Goal: Information Seeking & Learning: Learn about a topic

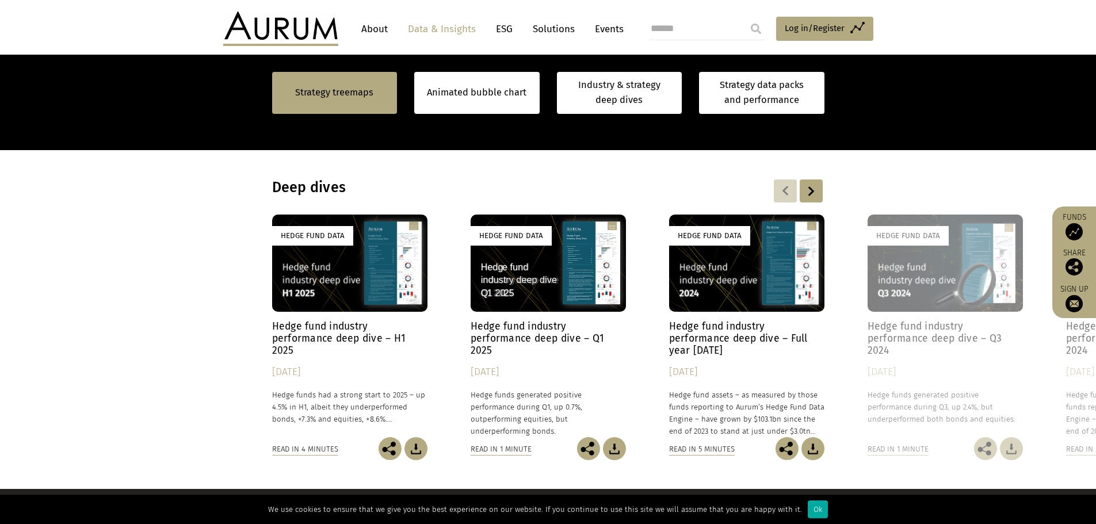
scroll to position [920, 0]
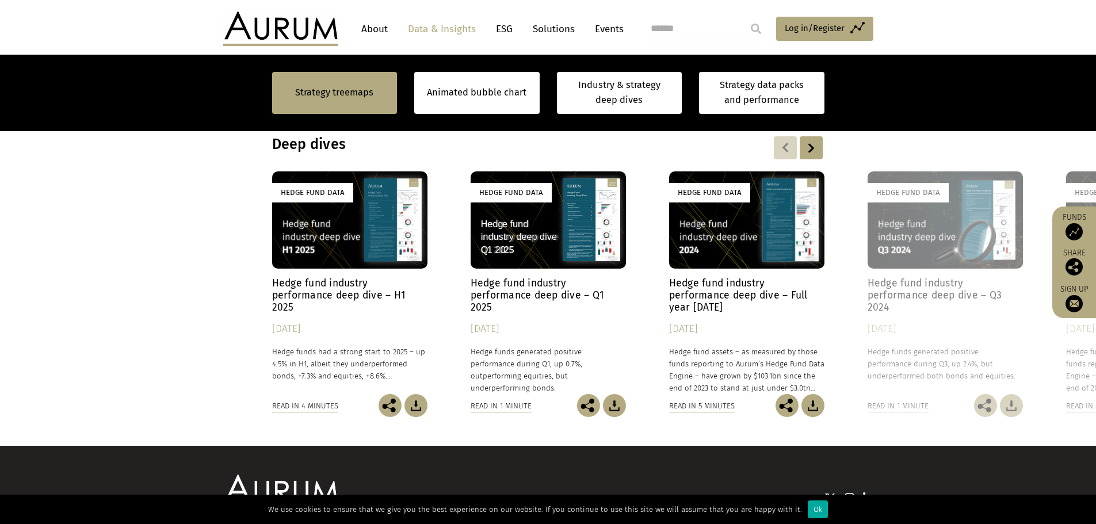
click at [813, 148] on div at bounding box center [811, 147] width 23 height 23
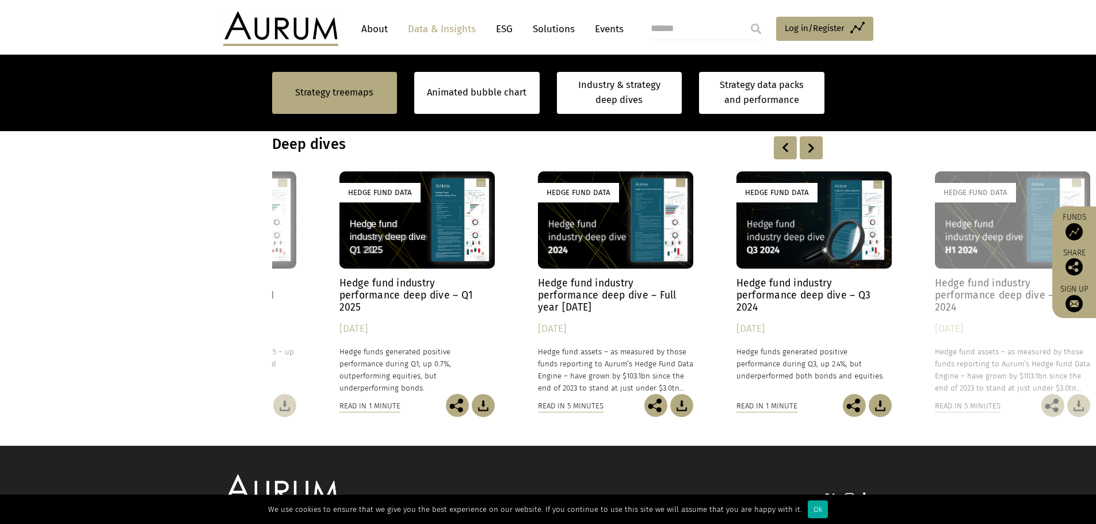
click at [813, 148] on div at bounding box center [811, 147] width 23 height 23
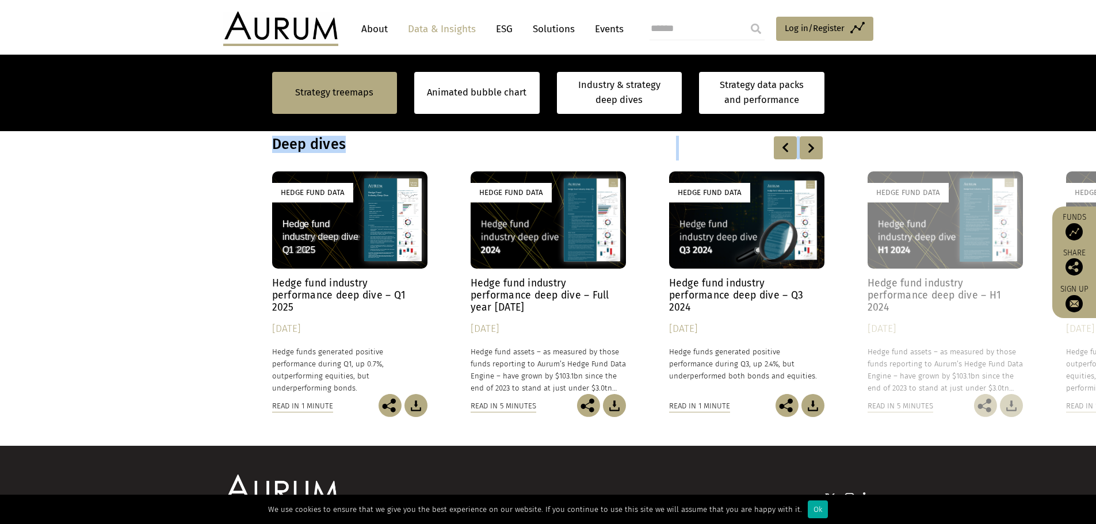
click at [813, 148] on div at bounding box center [811, 147] width 23 height 23
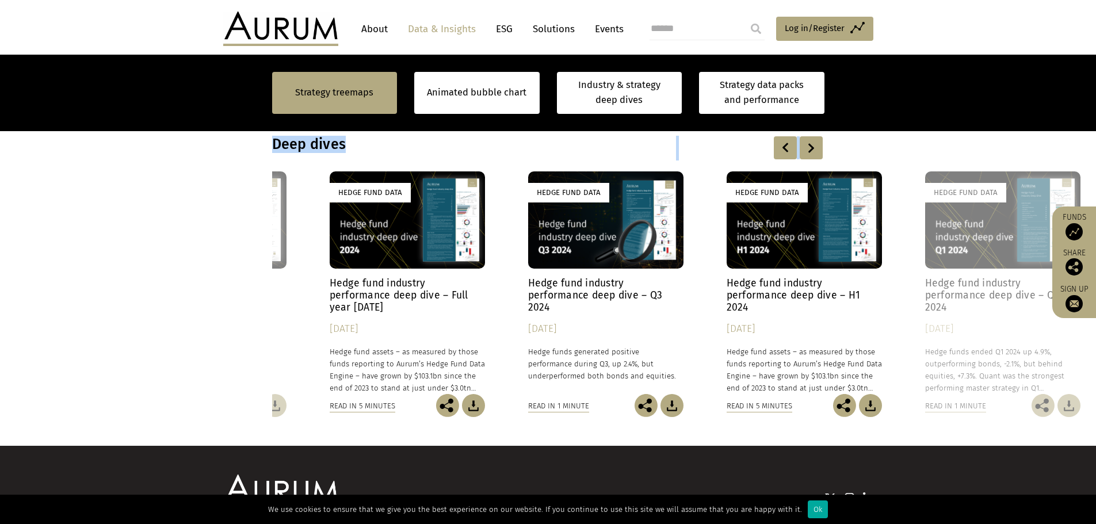
click at [813, 148] on div at bounding box center [811, 147] width 23 height 23
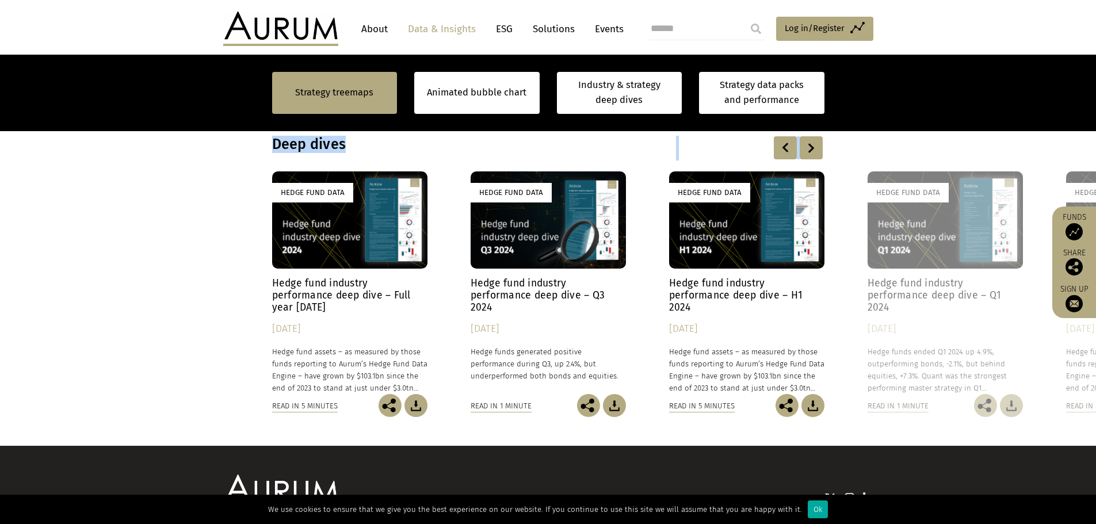
click at [813, 148] on div at bounding box center [811, 147] width 23 height 23
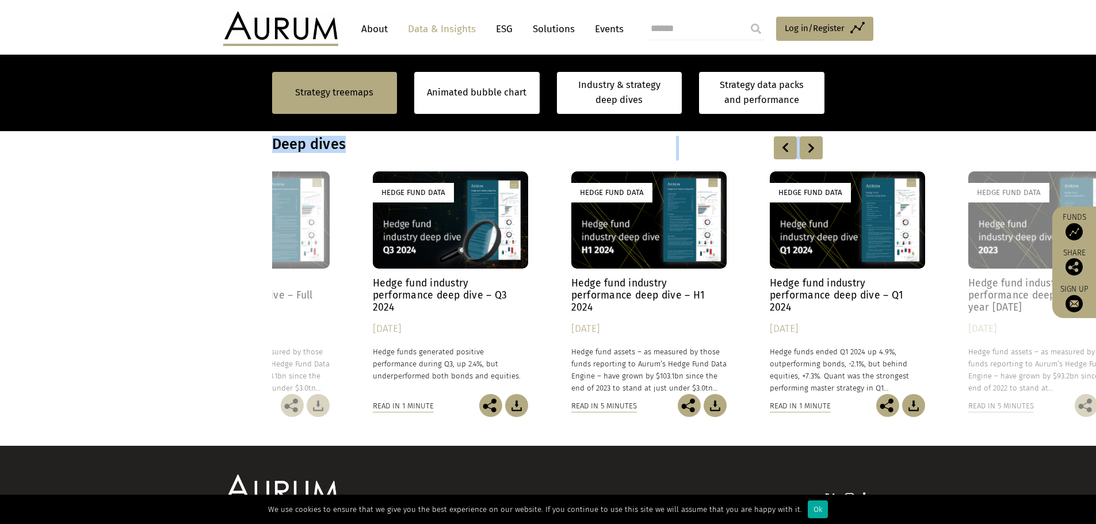
click at [813, 148] on div at bounding box center [811, 147] width 23 height 23
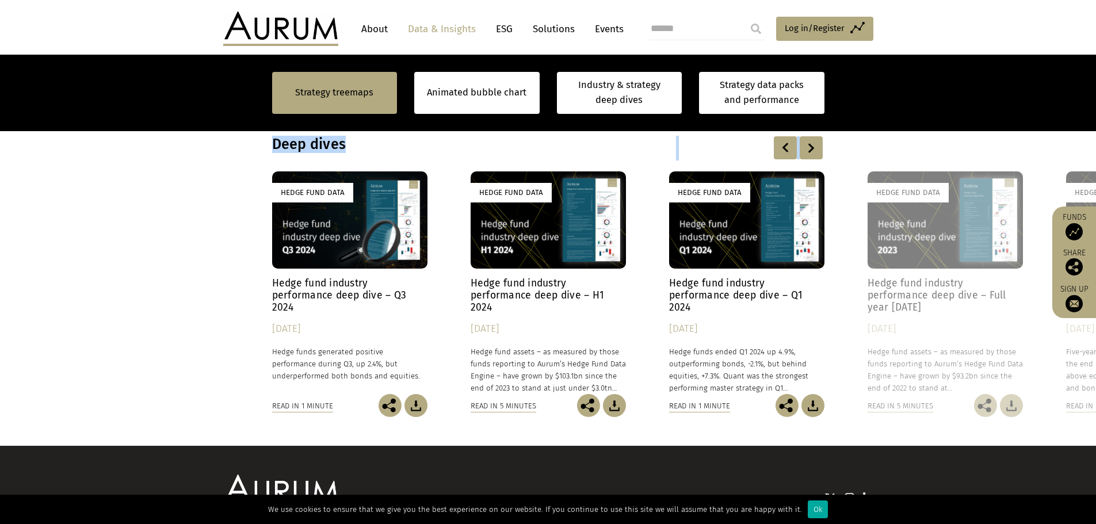
click at [813, 148] on div at bounding box center [811, 147] width 23 height 23
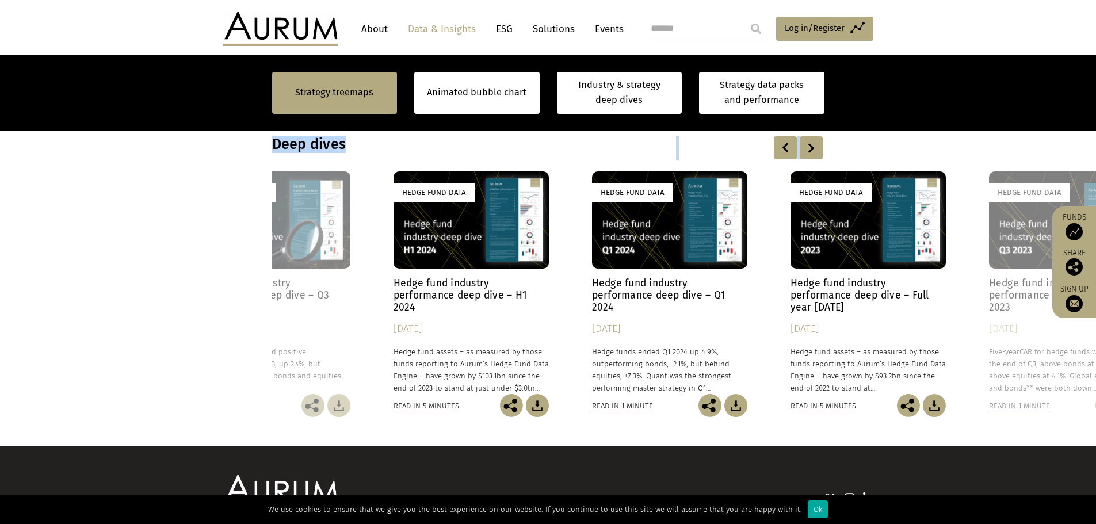
click at [813, 148] on div at bounding box center [811, 147] width 23 height 23
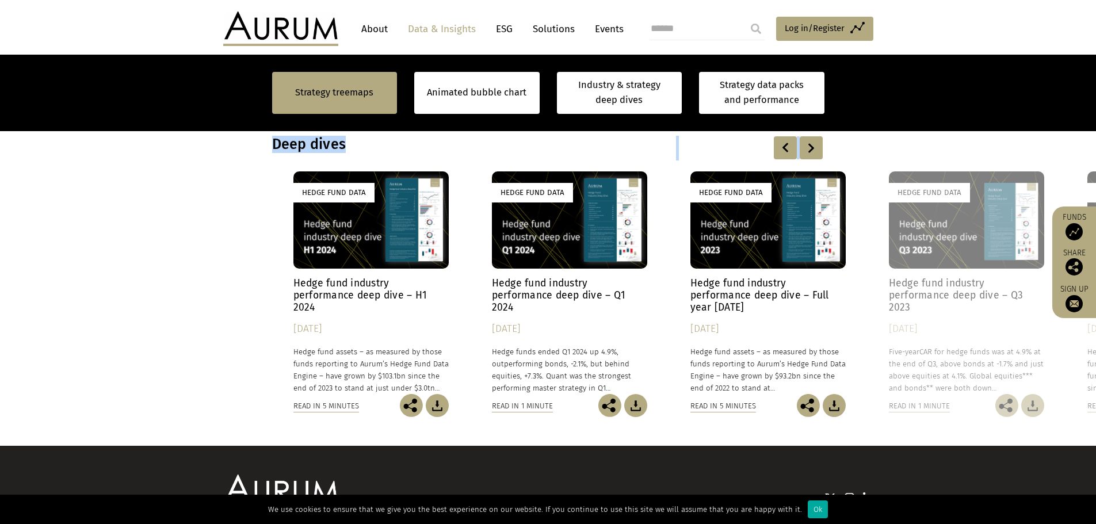
click at [813, 148] on div at bounding box center [811, 147] width 23 height 23
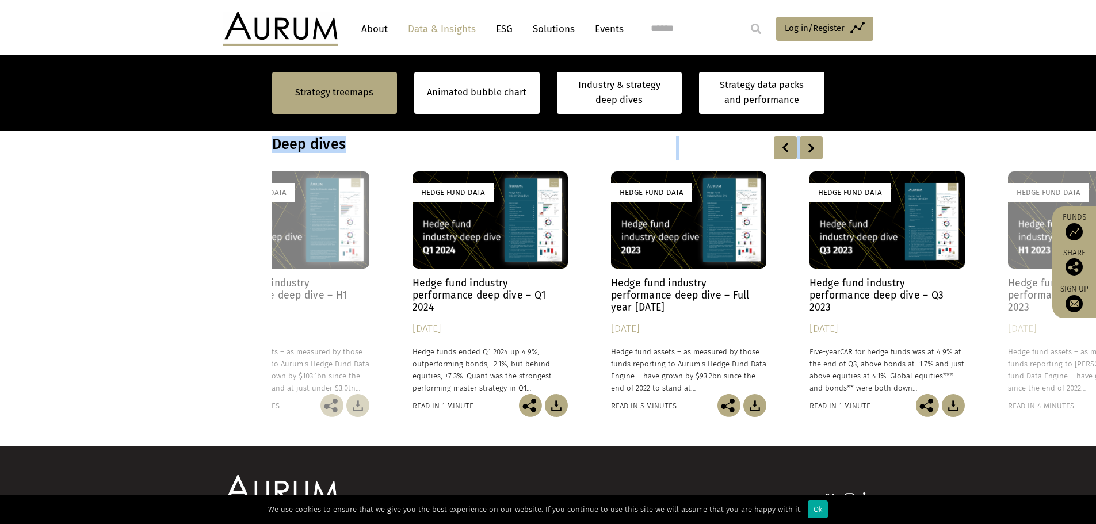
click at [813, 148] on div at bounding box center [811, 147] width 23 height 23
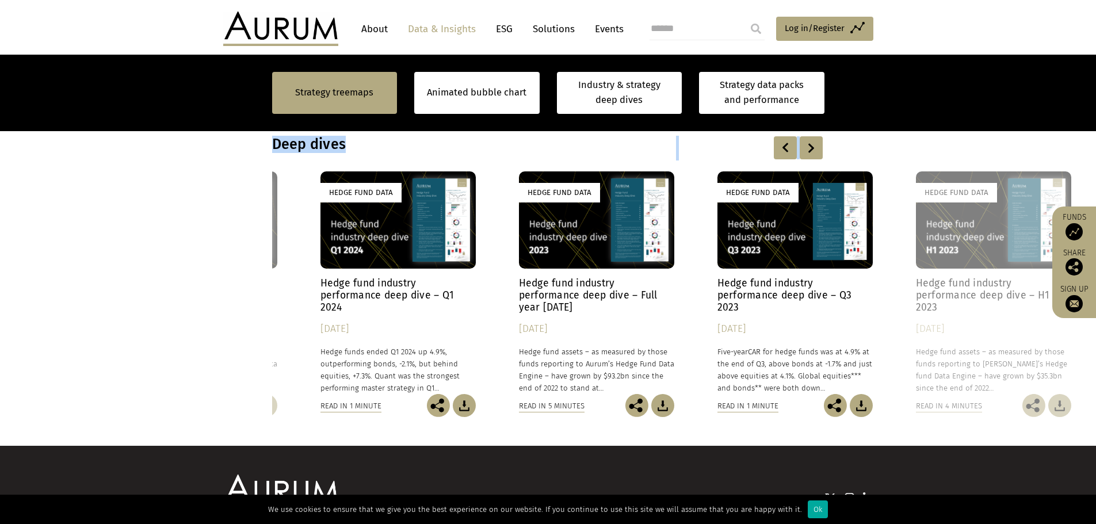
click at [813, 148] on div at bounding box center [811, 147] width 23 height 23
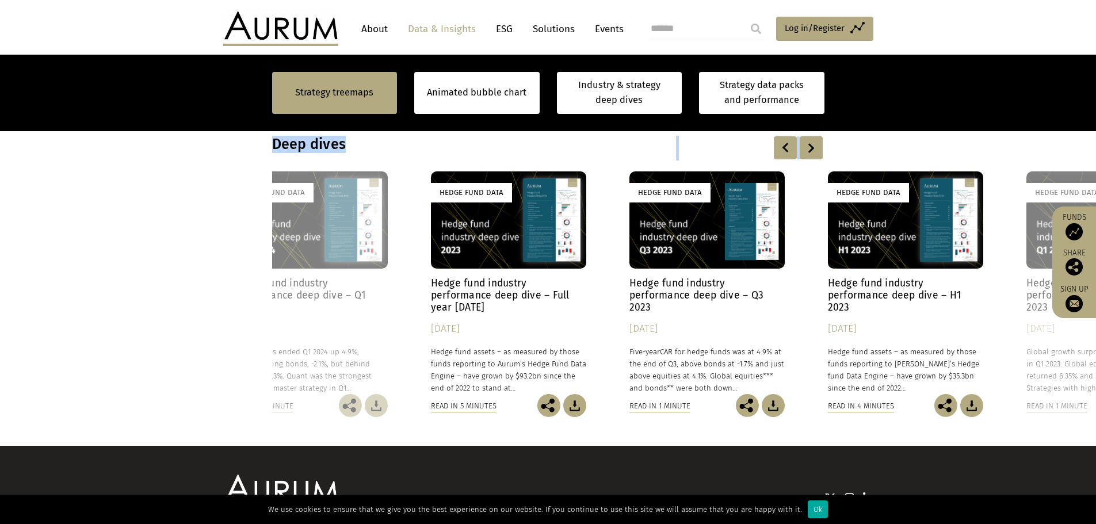
click at [813, 148] on div at bounding box center [811, 147] width 23 height 23
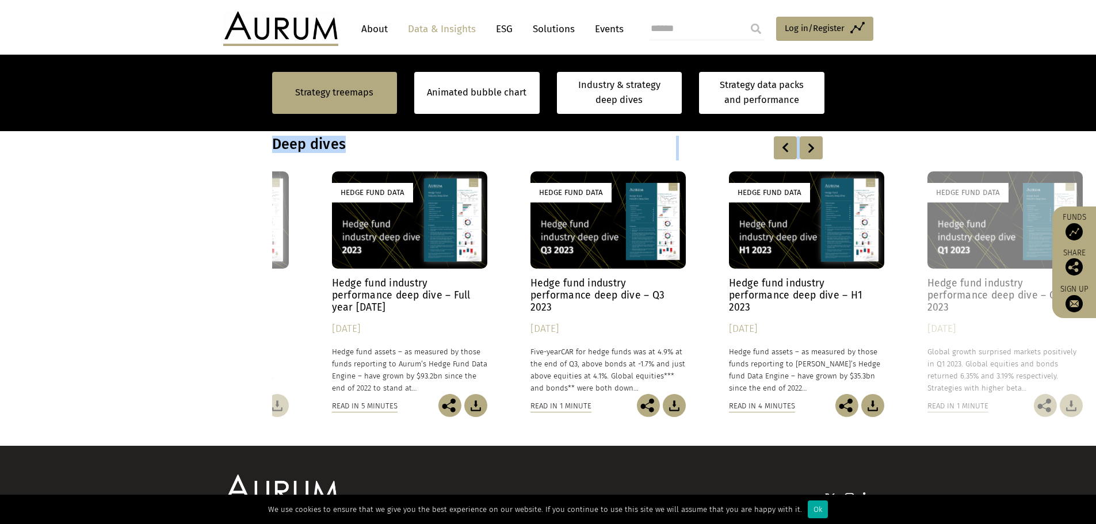
click at [813, 148] on div at bounding box center [811, 147] width 23 height 23
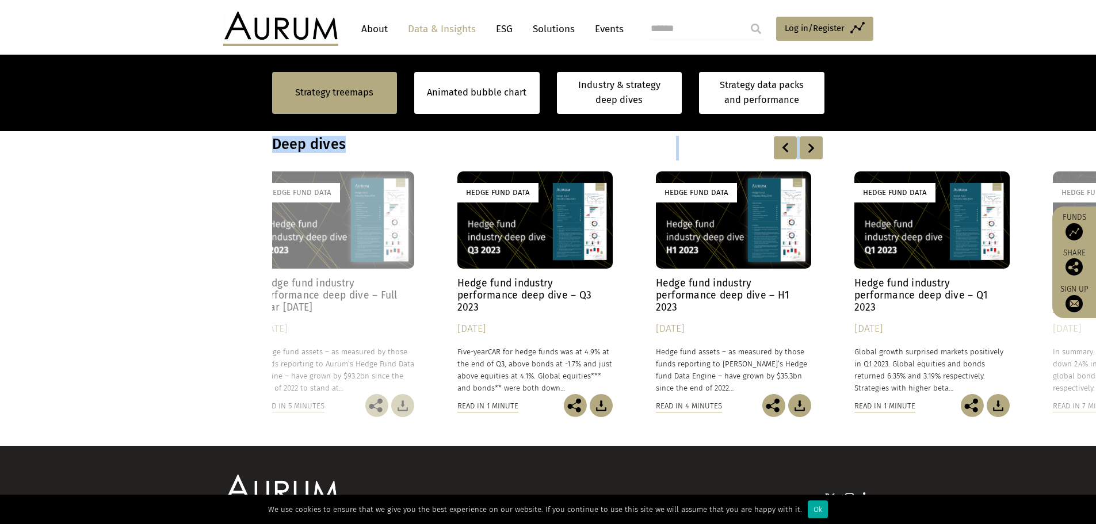
click at [813, 148] on div at bounding box center [811, 147] width 23 height 23
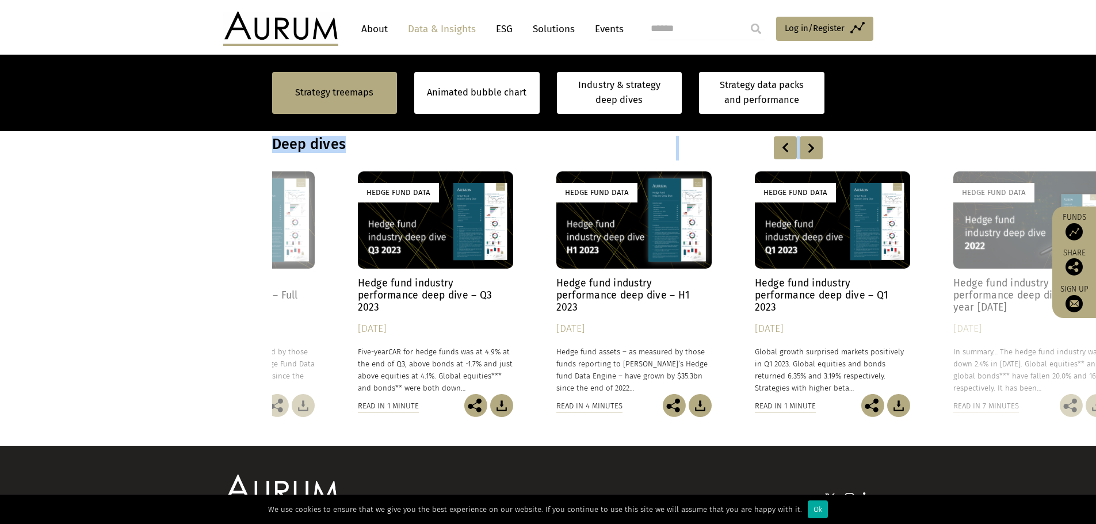
click at [813, 148] on div at bounding box center [811, 147] width 23 height 23
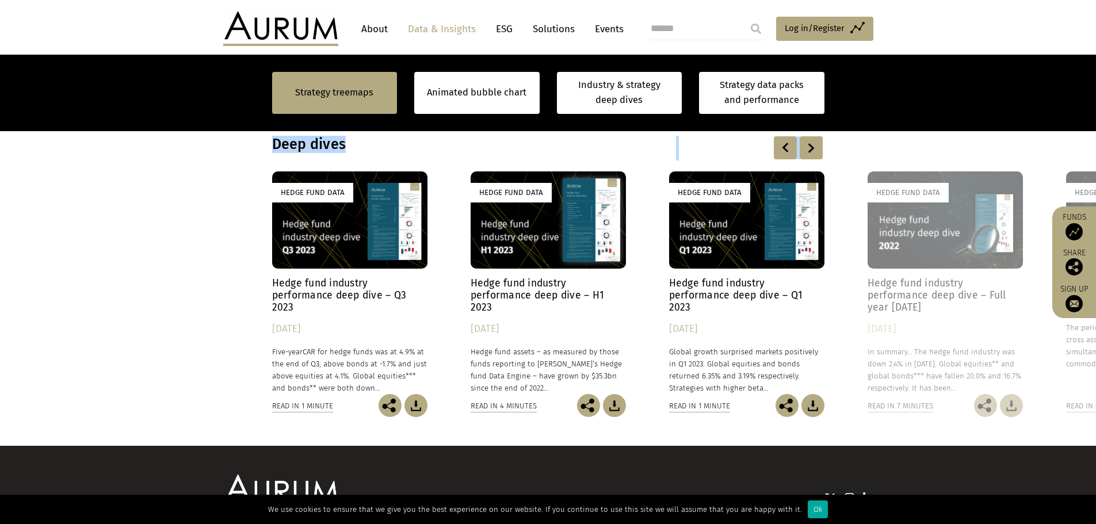
click at [813, 148] on div at bounding box center [811, 147] width 23 height 23
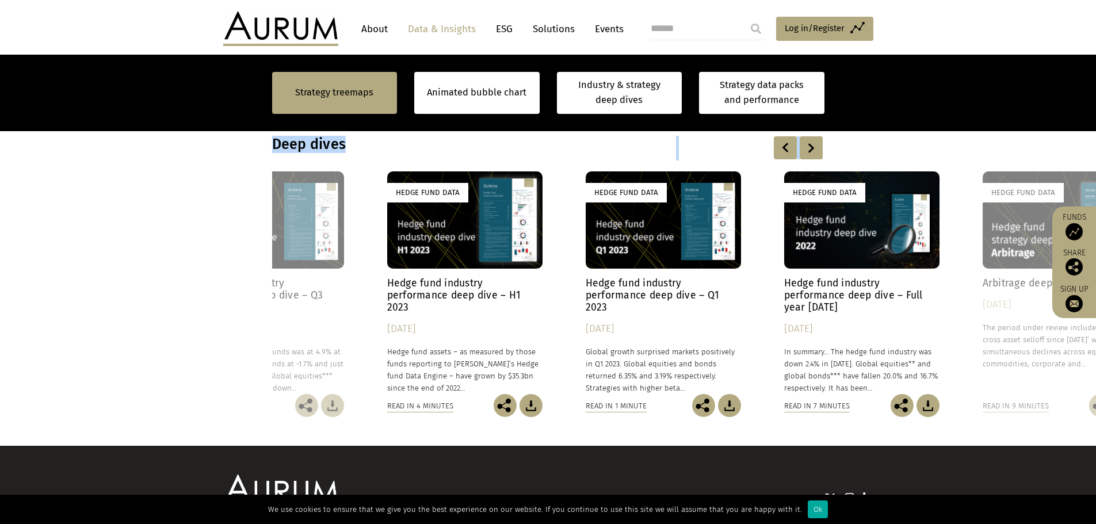
click at [813, 148] on div at bounding box center [811, 147] width 23 height 23
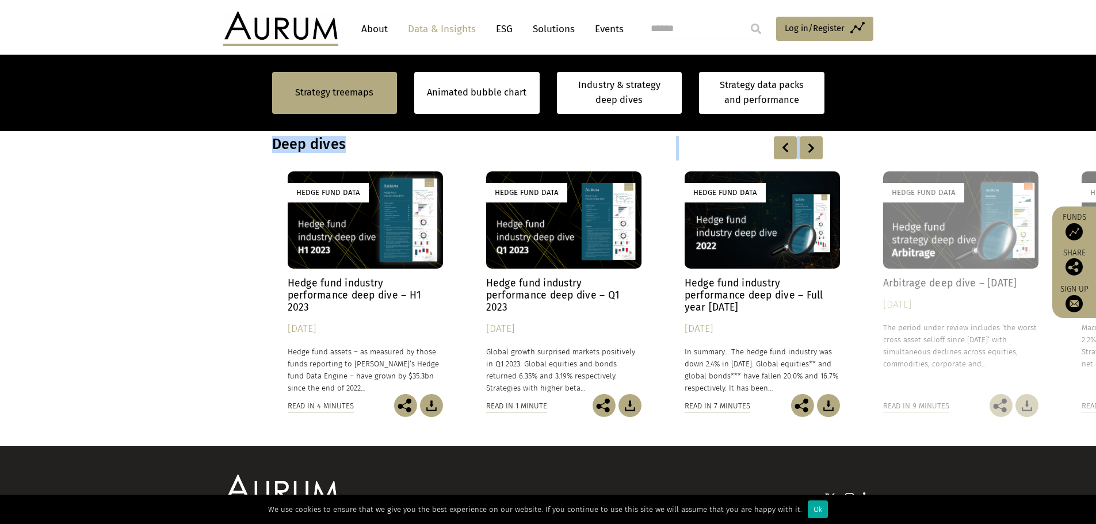
click at [813, 148] on div at bounding box center [811, 147] width 23 height 23
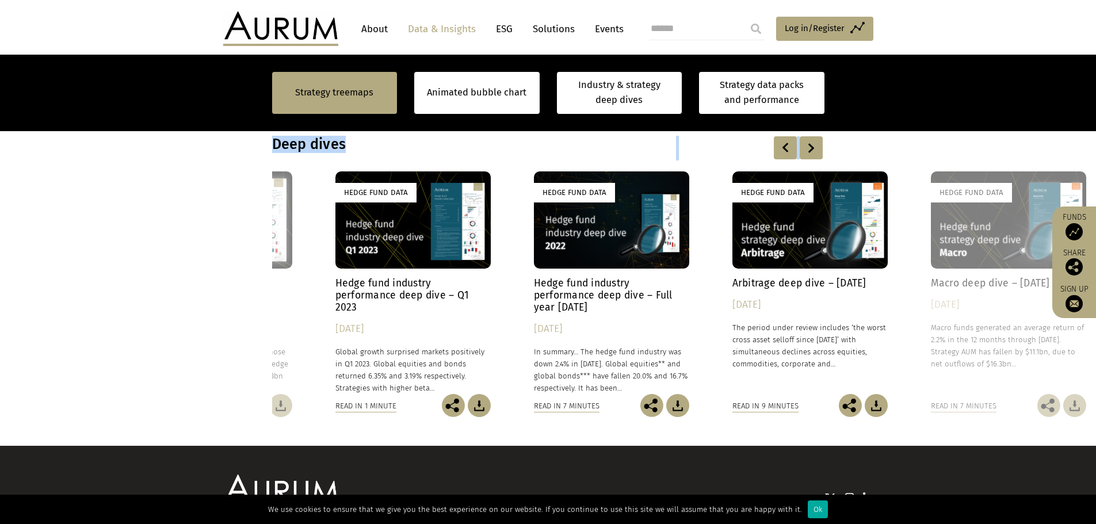
click at [813, 148] on div at bounding box center [811, 147] width 23 height 23
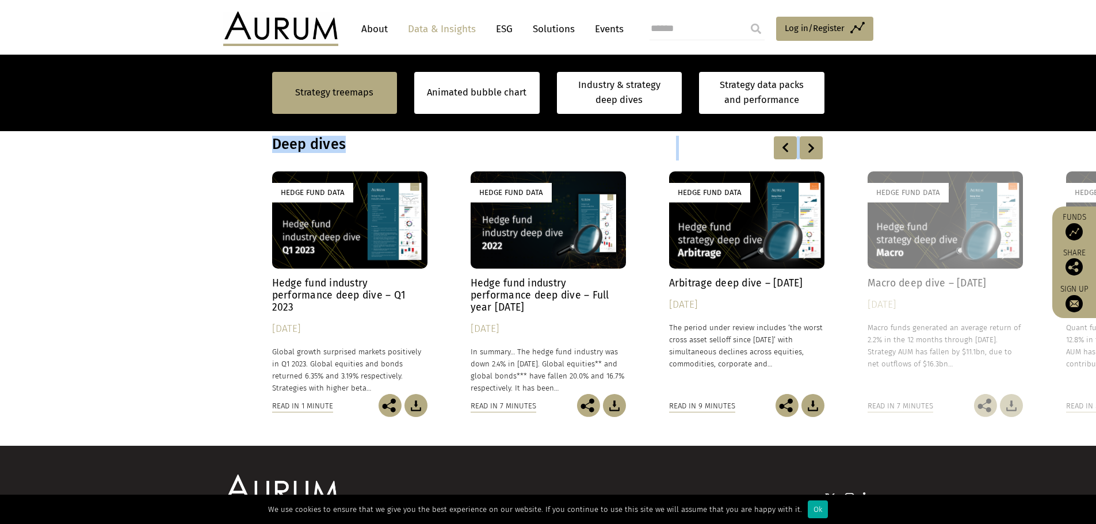
click at [813, 148] on div at bounding box center [811, 147] width 23 height 23
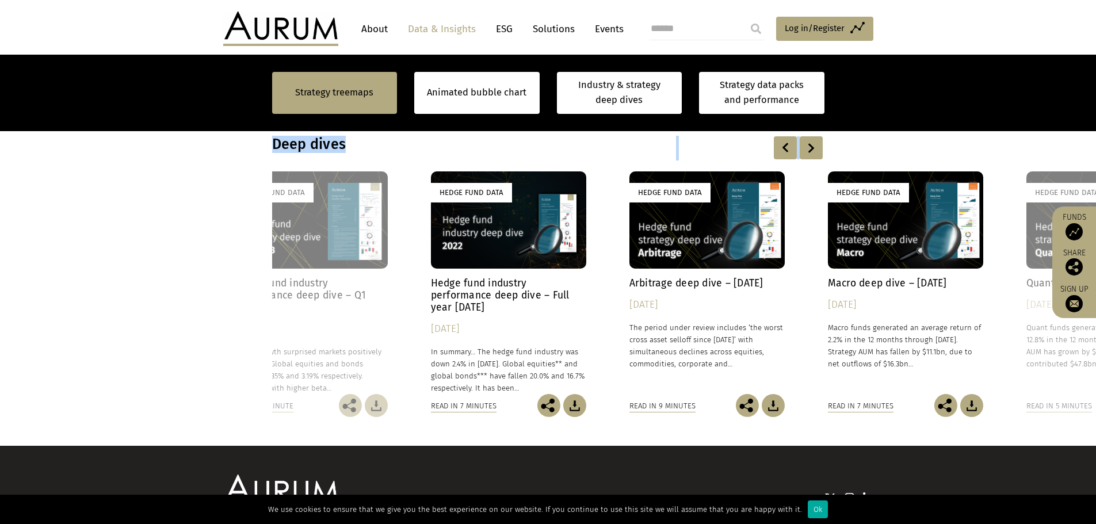
click at [813, 148] on div at bounding box center [811, 147] width 23 height 23
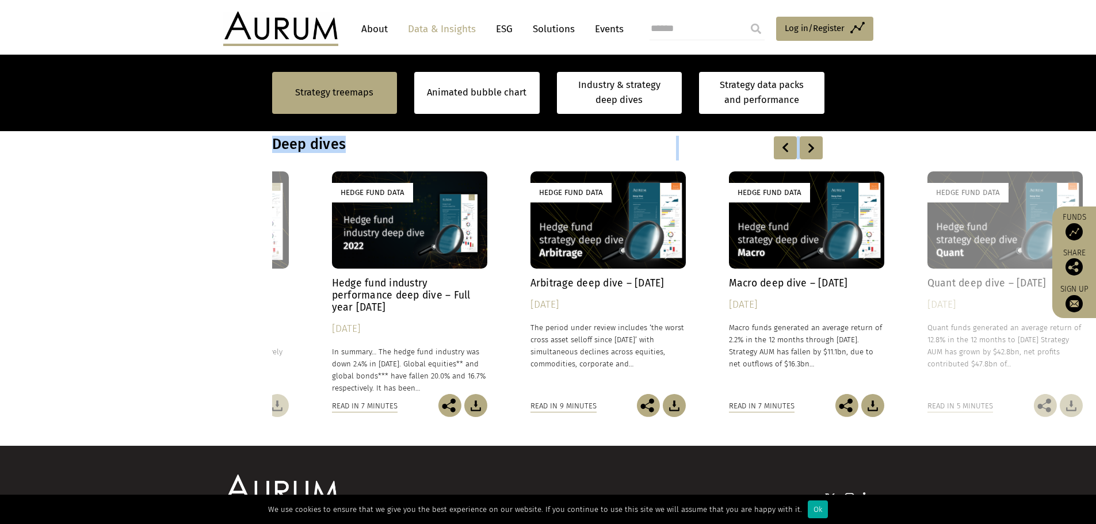
click at [813, 148] on div at bounding box center [811, 147] width 23 height 23
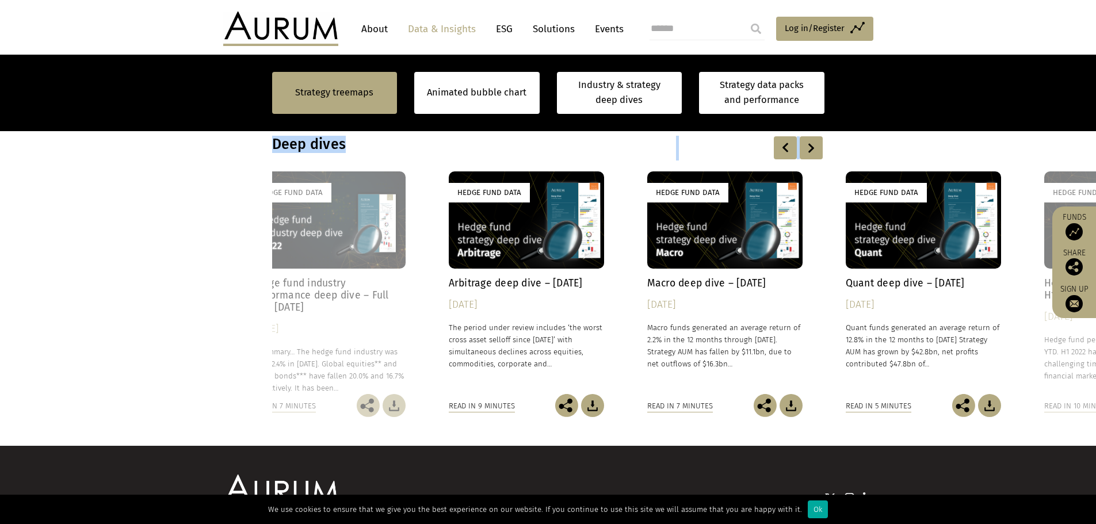
click at [813, 148] on div at bounding box center [811, 147] width 23 height 23
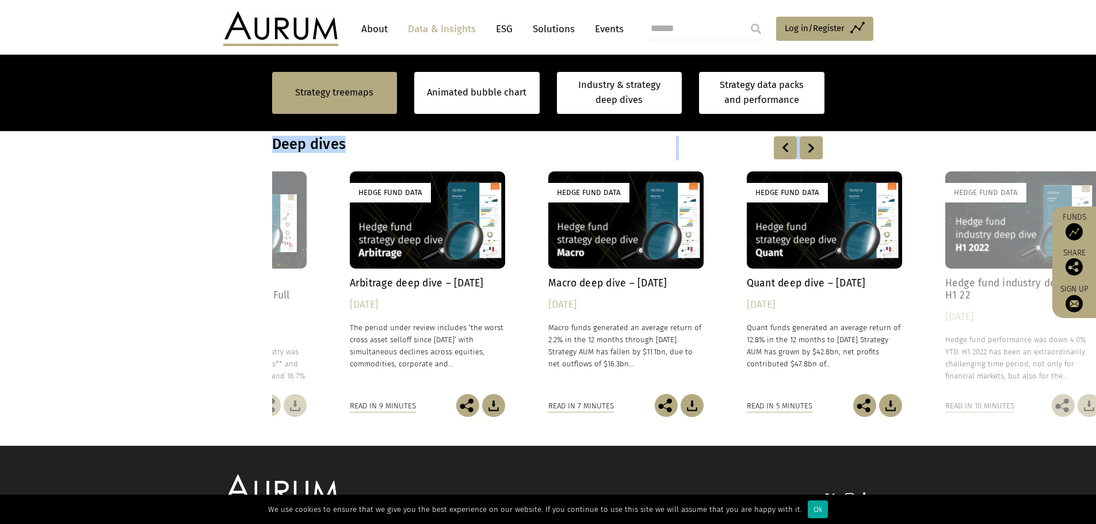
click at [812, 148] on div at bounding box center [811, 147] width 23 height 23
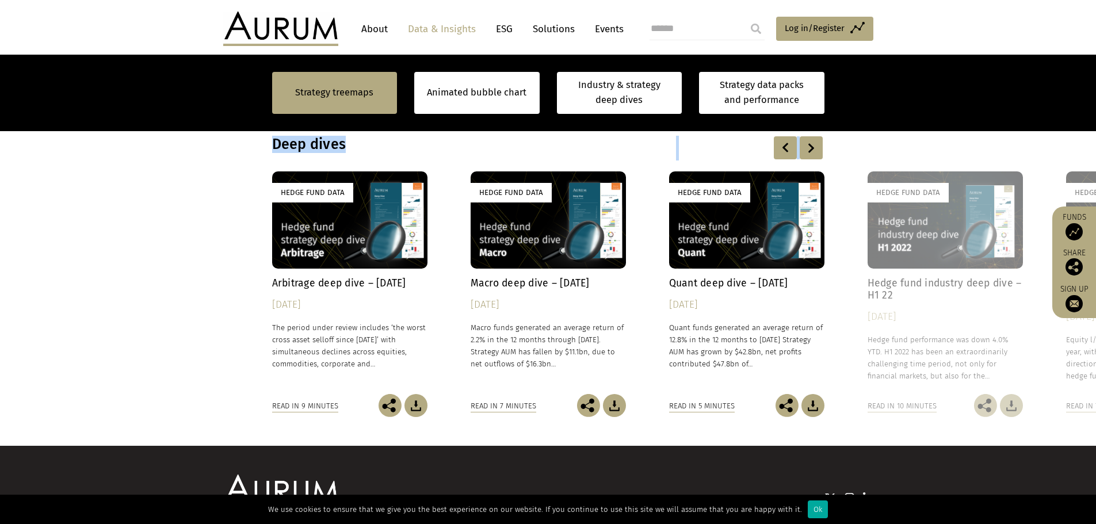
click at [812, 148] on div at bounding box center [811, 147] width 23 height 23
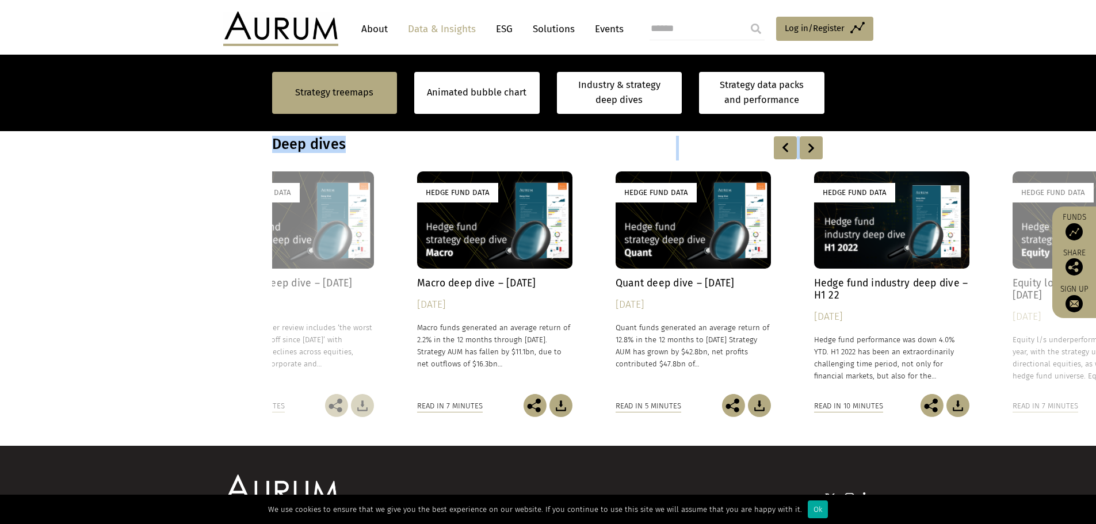
click at [812, 148] on div at bounding box center [811, 147] width 23 height 23
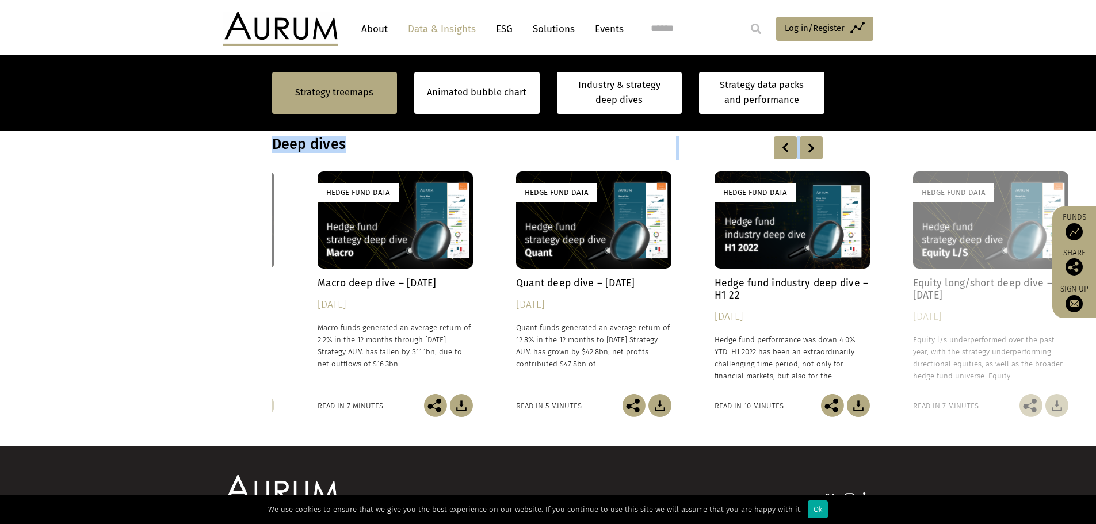
click at [812, 148] on div at bounding box center [811, 147] width 23 height 23
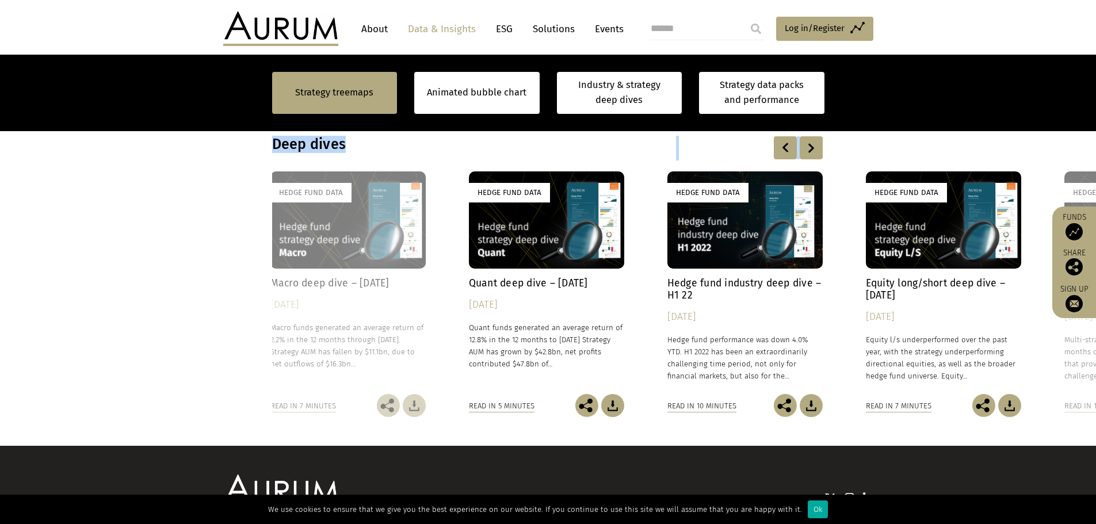
click at [812, 148] on div at bounding box center [811, 147] width 23 height 23
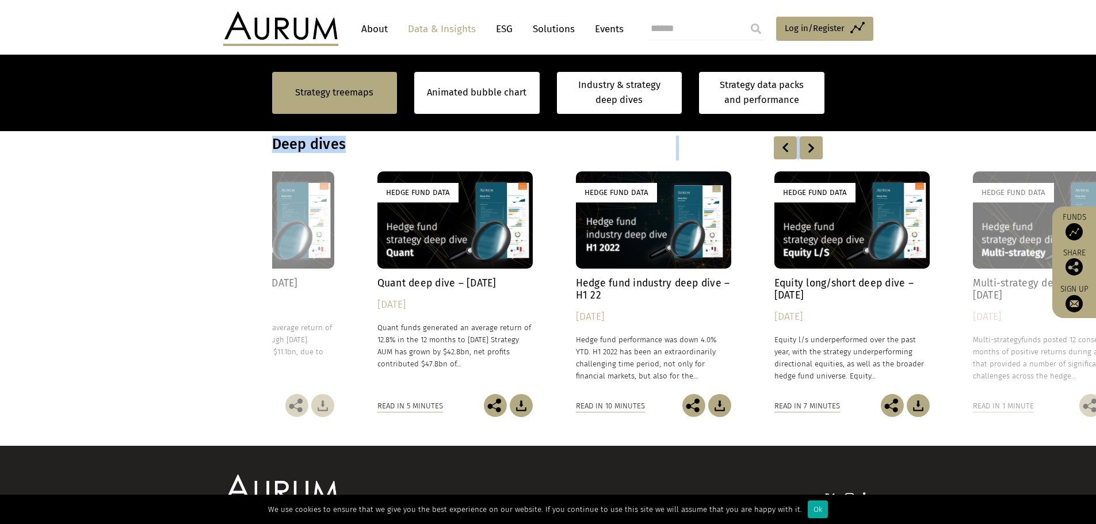
click at [812, 148] on div at bounding box center [811, 147] width 23 height 23
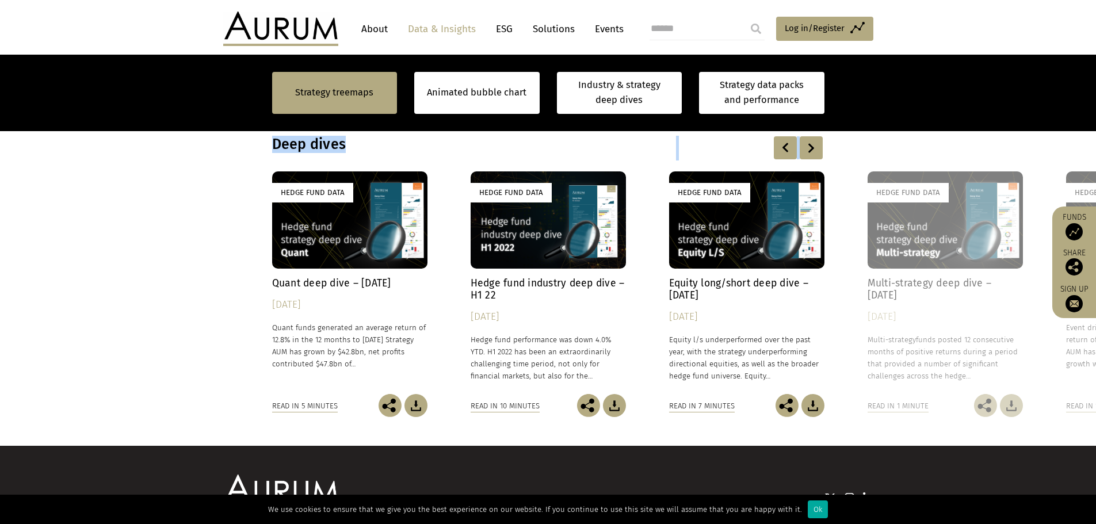
click at [812, 148] on div at bounding box center [811, 147] width 23 height 23
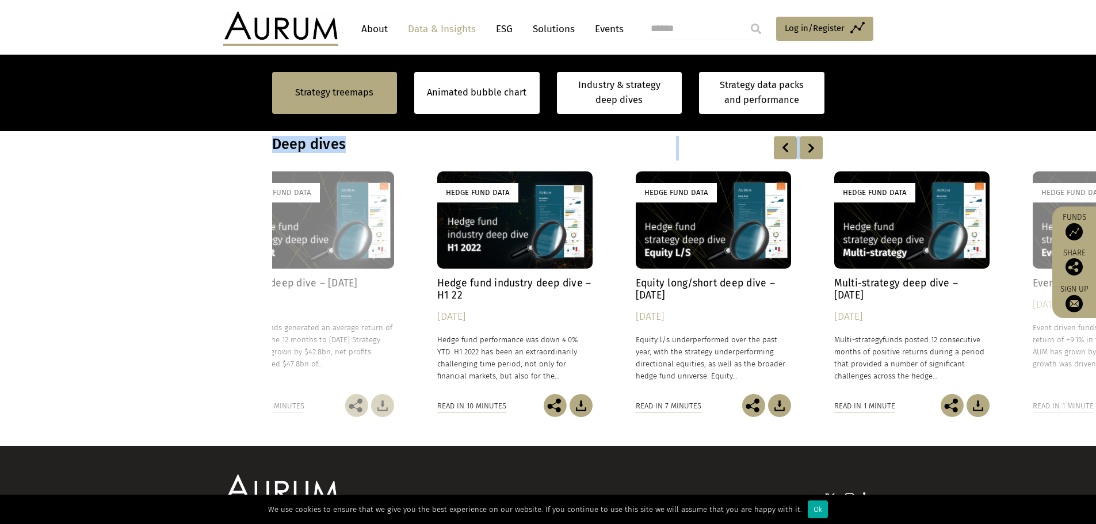
click at [812, 148] on div at bounding box center [811, 147] width 23 height 23
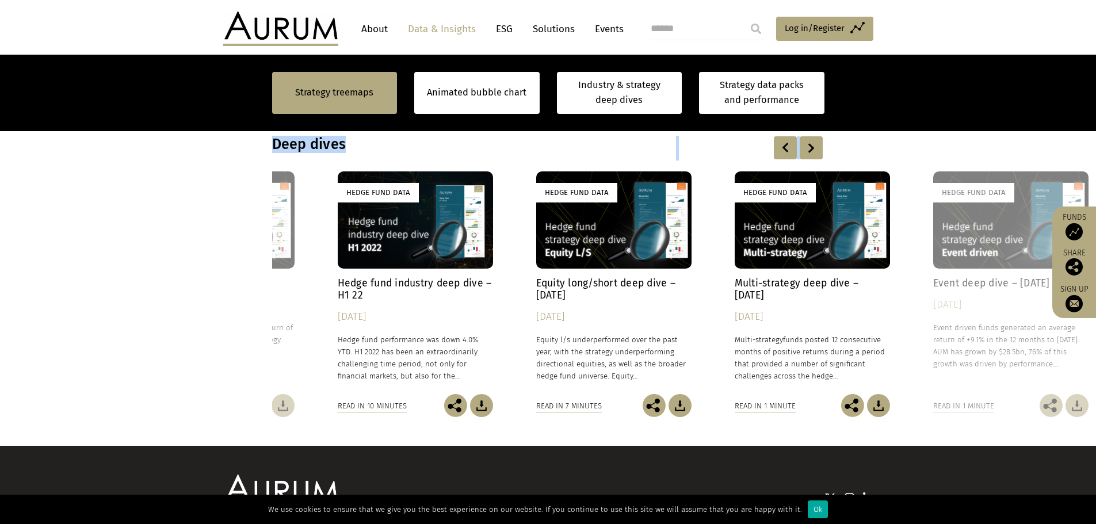
click at [812, 148] on div at bounding box center [811, 147] width 23 height 23
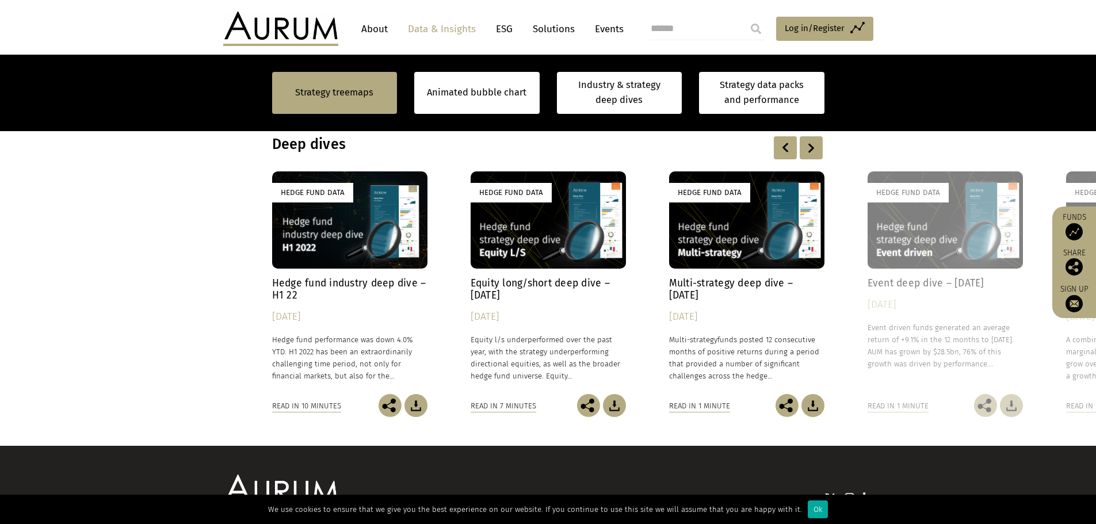
click at [812, 148] on div at bounding box center [811, 147] width 23 height 23
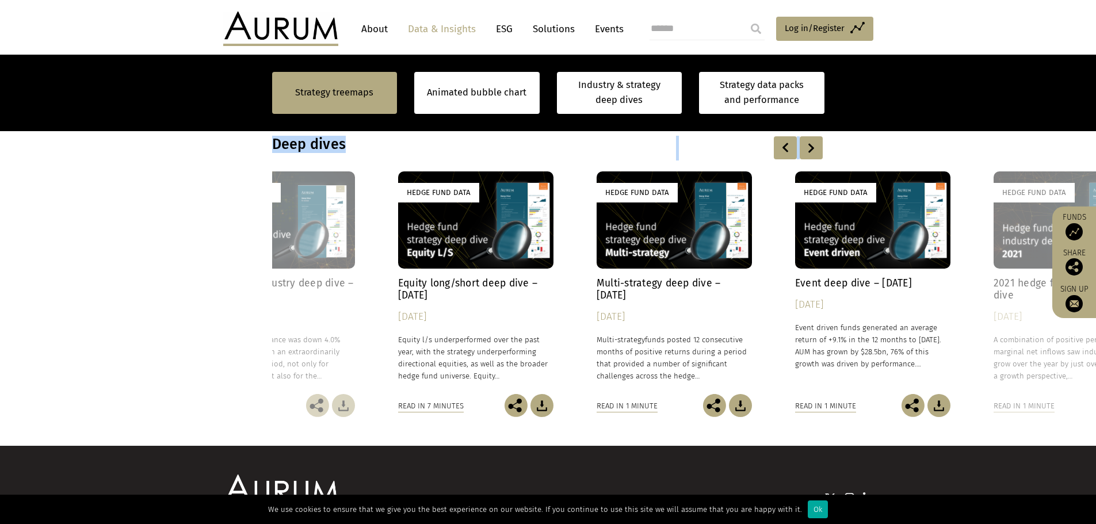
click at [812, 148] on div at bounding box center [811, 147] width 23 height 23
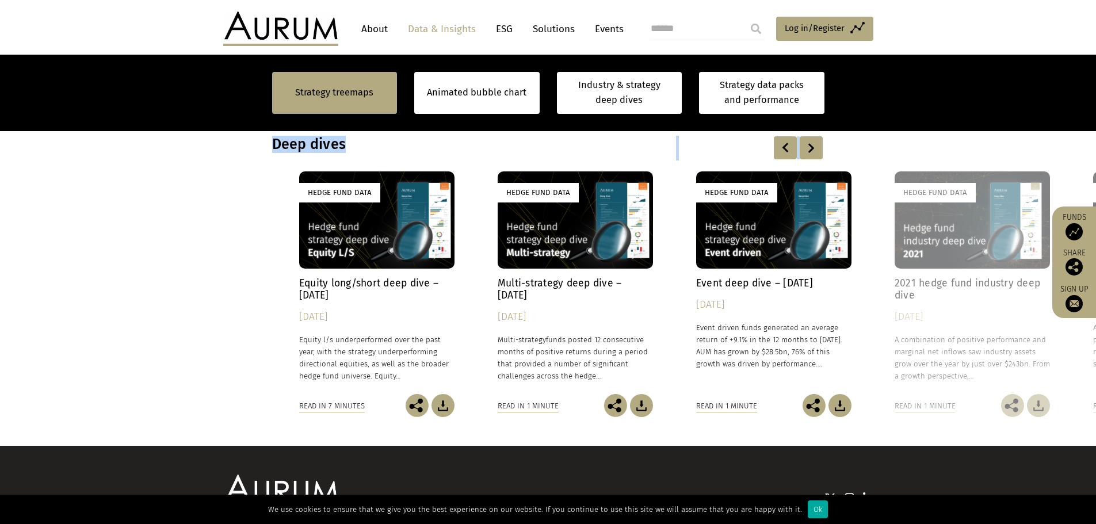
click at [812, 148] on div at bounding box center [811, 147] width 23 height 23
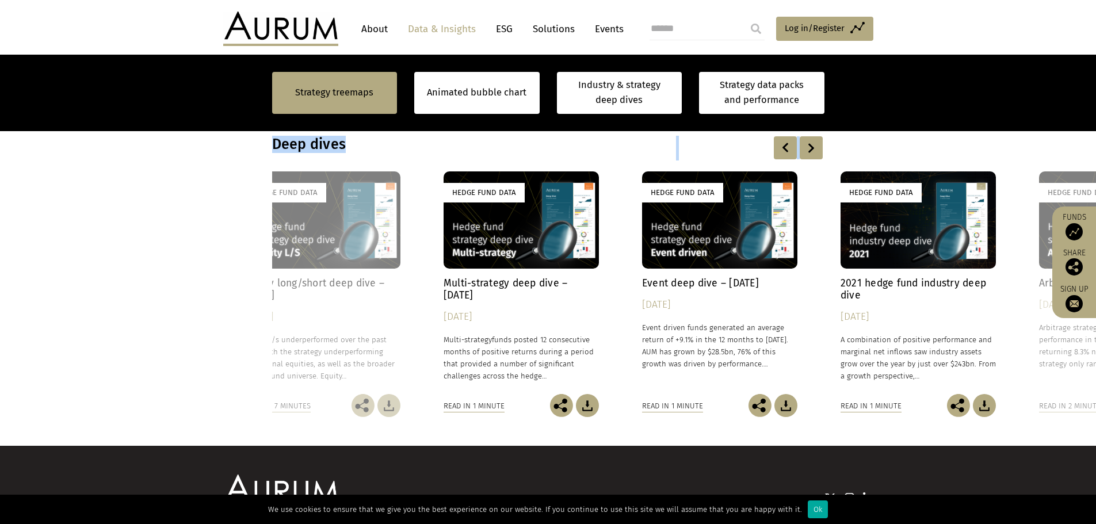
click at [811, 148] on div at bounding box center [811, 147] width 23 height 23
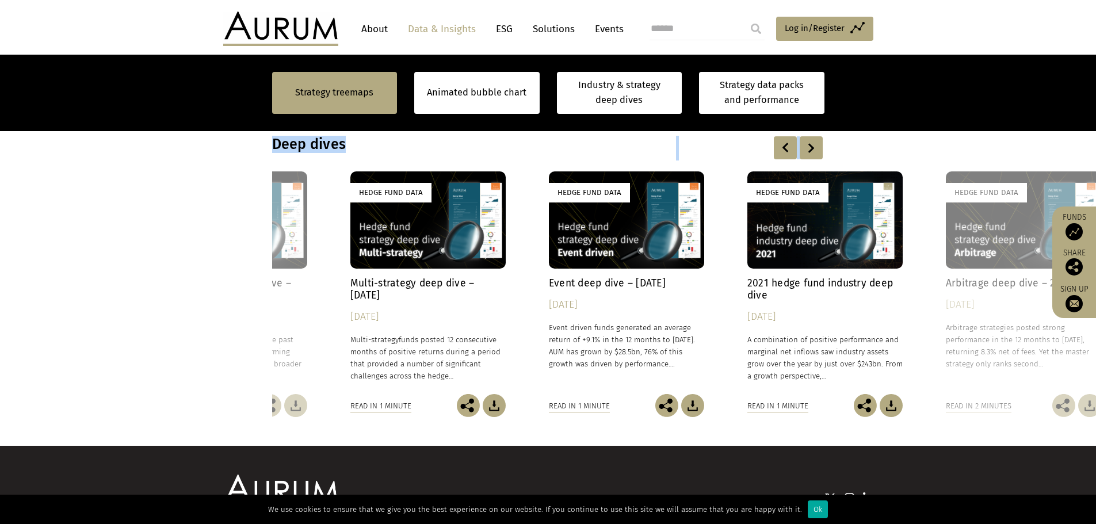
click at [811, 147] on div at bounding box center [811, 147] width 23 height 23
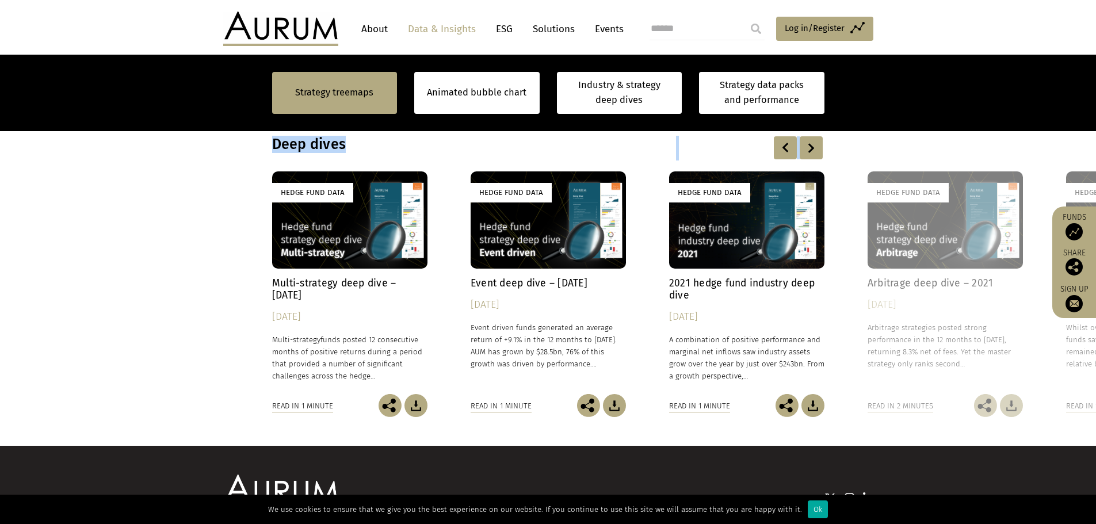
click at [810, 147] on div at bounding box center [811, 147] width 23 height 23
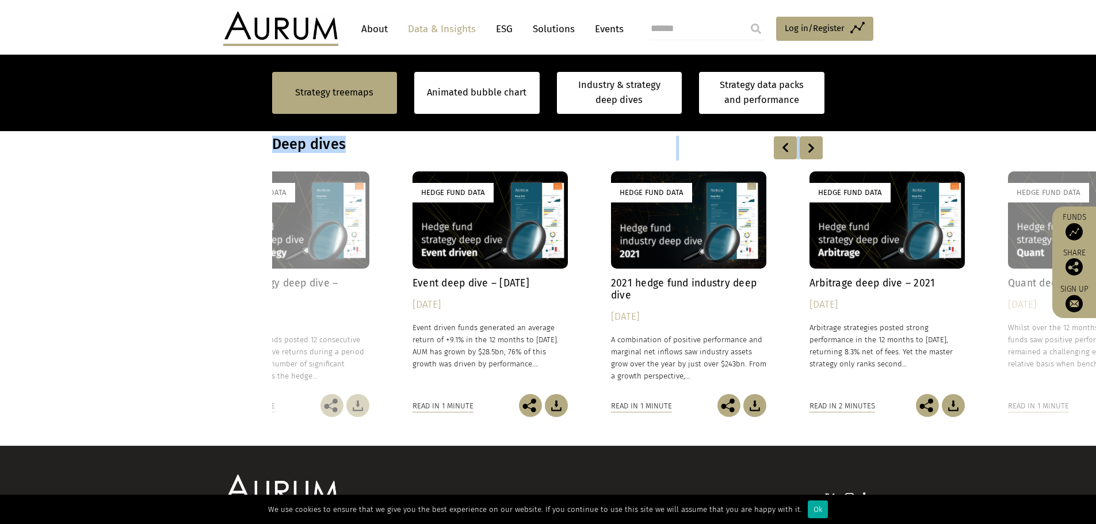
click at [810, 147] on div at bounding box center [811, 147] width 23 height 23
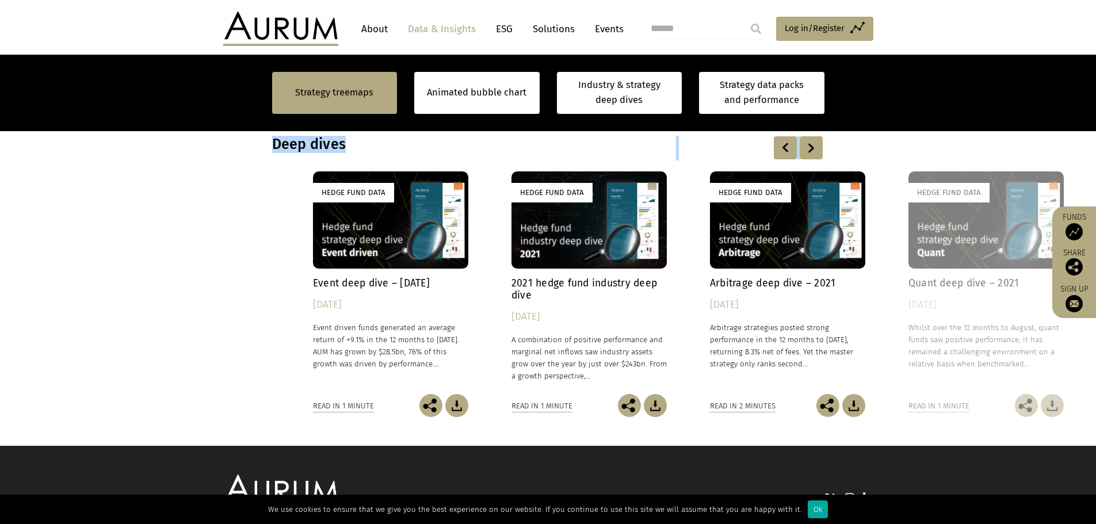
click at [810, 147] on div at bounding box center [811, 147] width 23 height 23
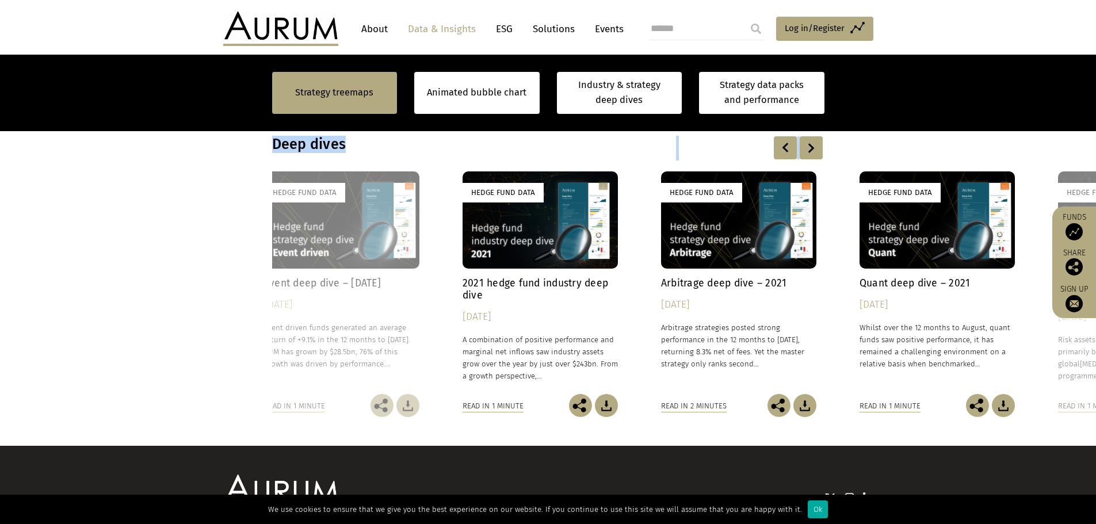
click at [810, 147] on div at bounding box center [811, 147] width 23 height 23
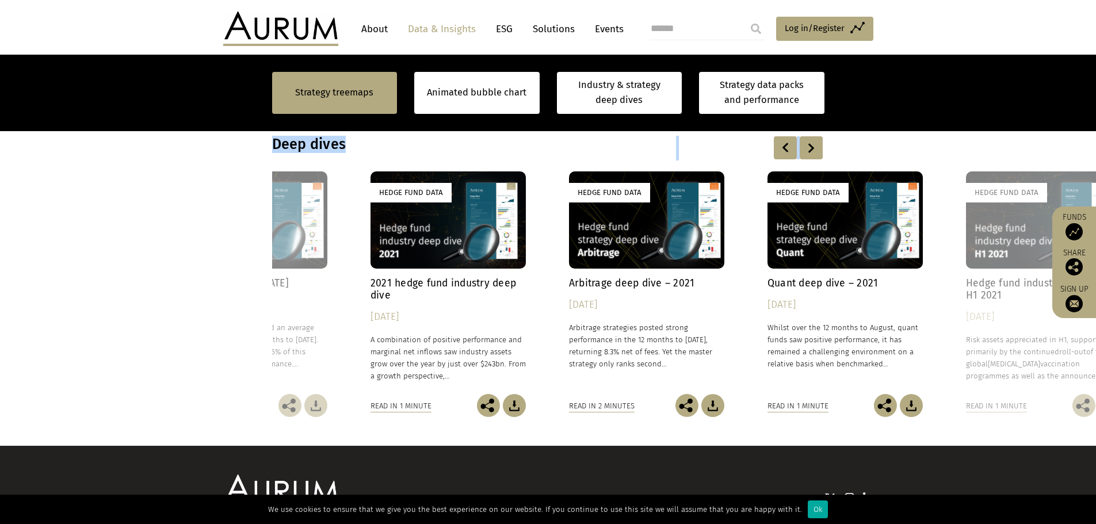
click at [810, 147] on div at bounding box center [811, 147] width 23 height 23
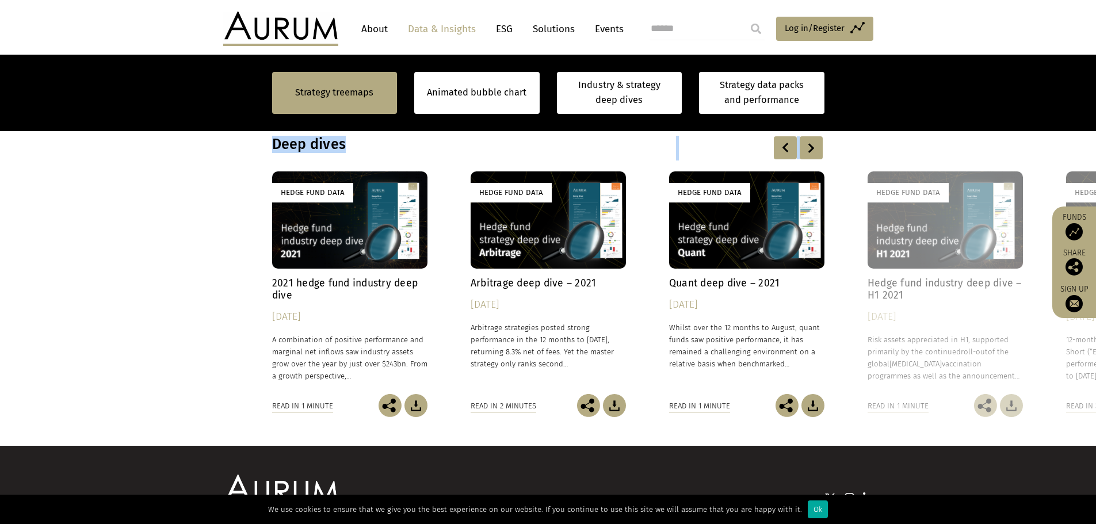
click at [810, 147] on div at bounding box center [811, 147] width 23 height 23
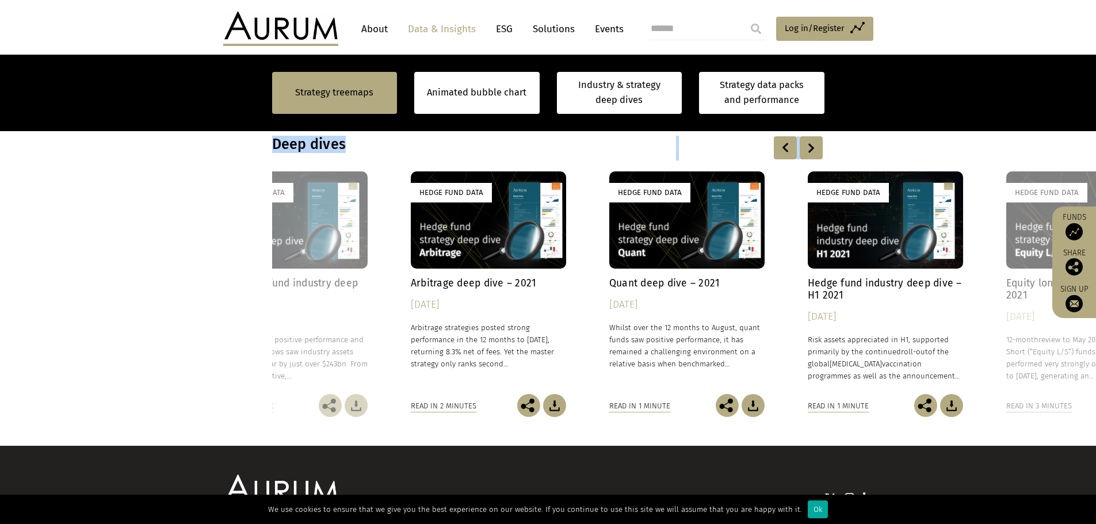
click at [810, 147] on div at bounding box center [811, 147] width 23 height 23
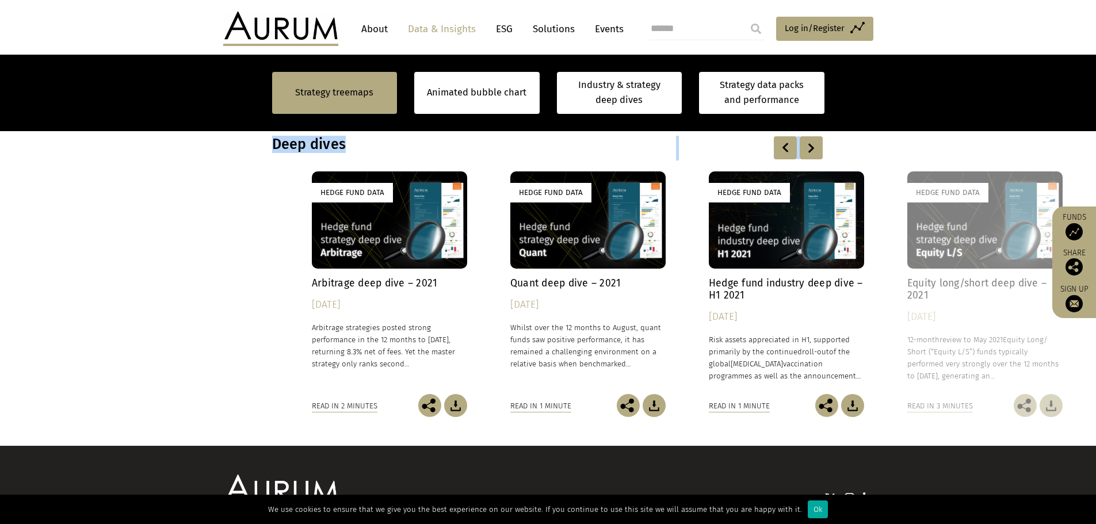
click at [810, 147] on div at bounding box center [811, 147] width 23 height 23
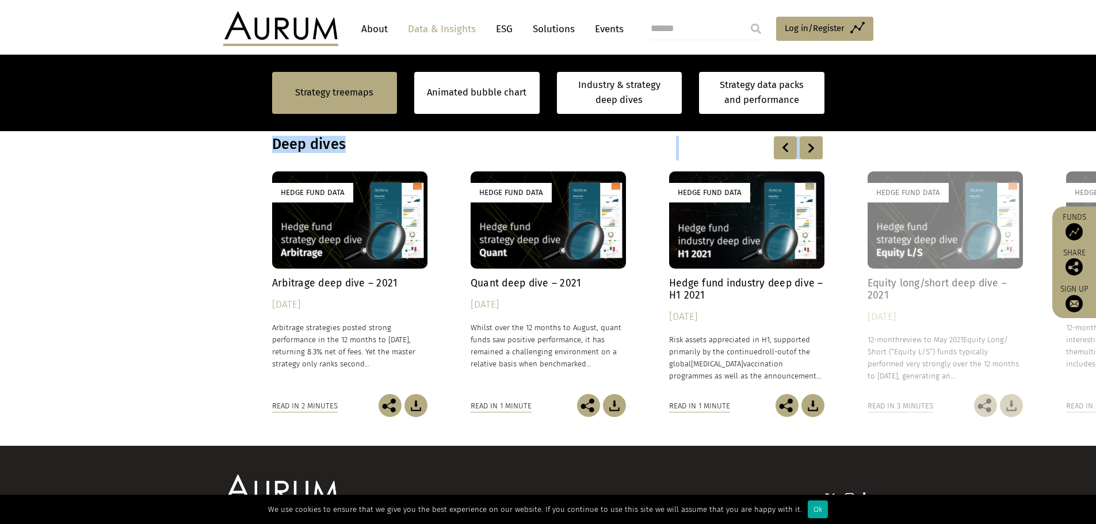
click at [810, 147] on div at bounding box center [811, 147] width 23 height 23
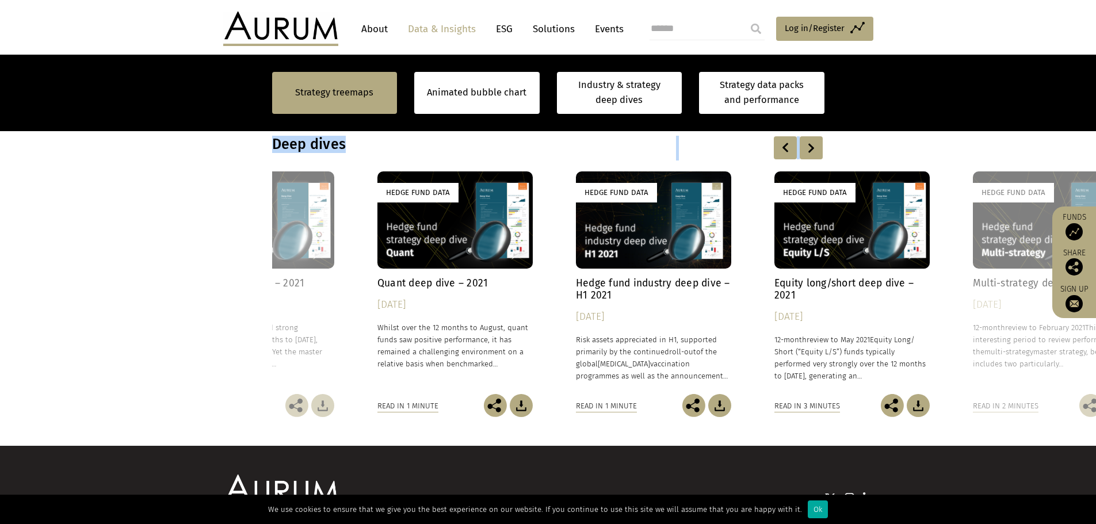
click at [810, 147] on div at bounding box center [811, 147] width 23 height 23
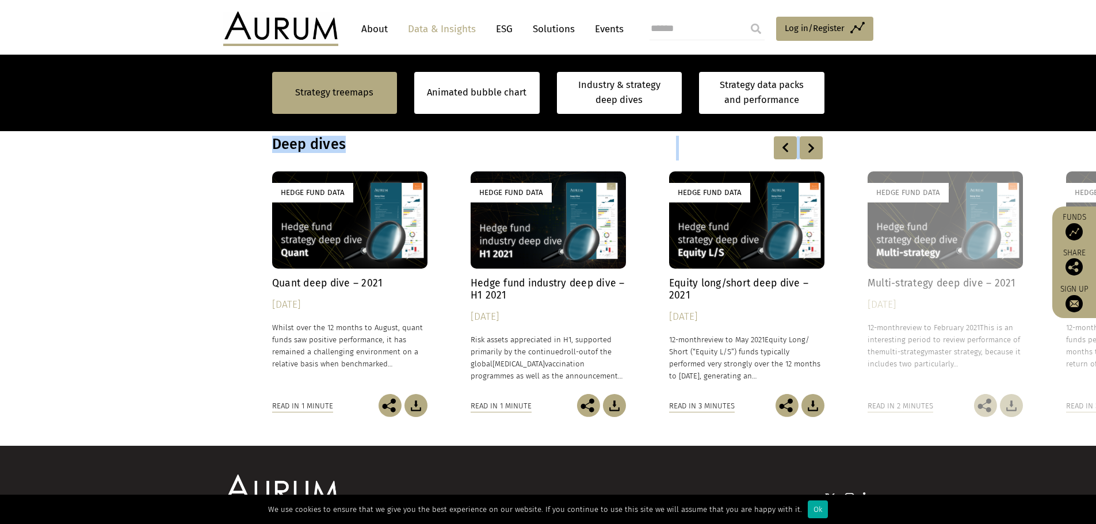
click at [810, 147] on div at bounding box center [811, 147] width 23 height 23
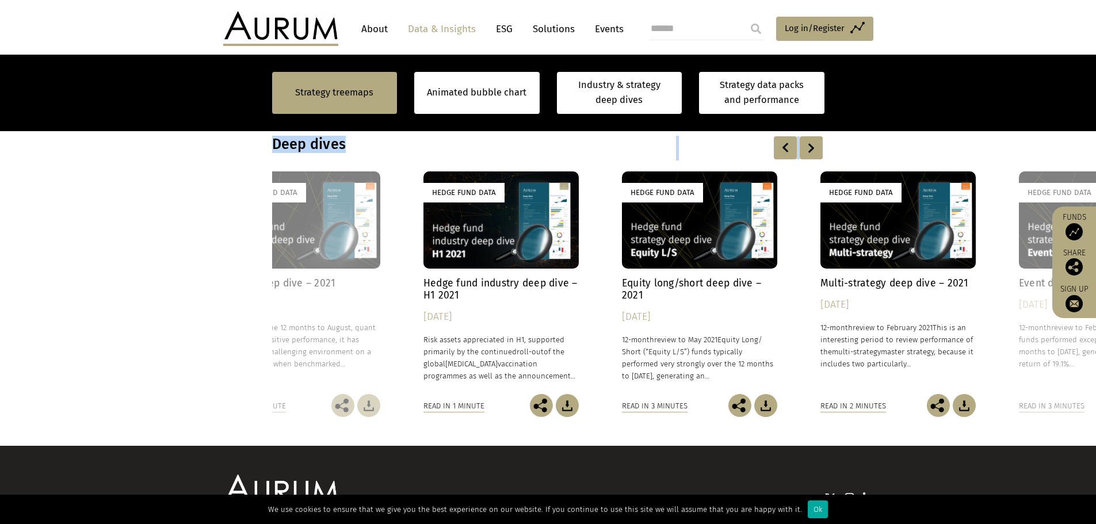
click at [810, 147] on div at bounding box center [811, 147] width 23 height 23
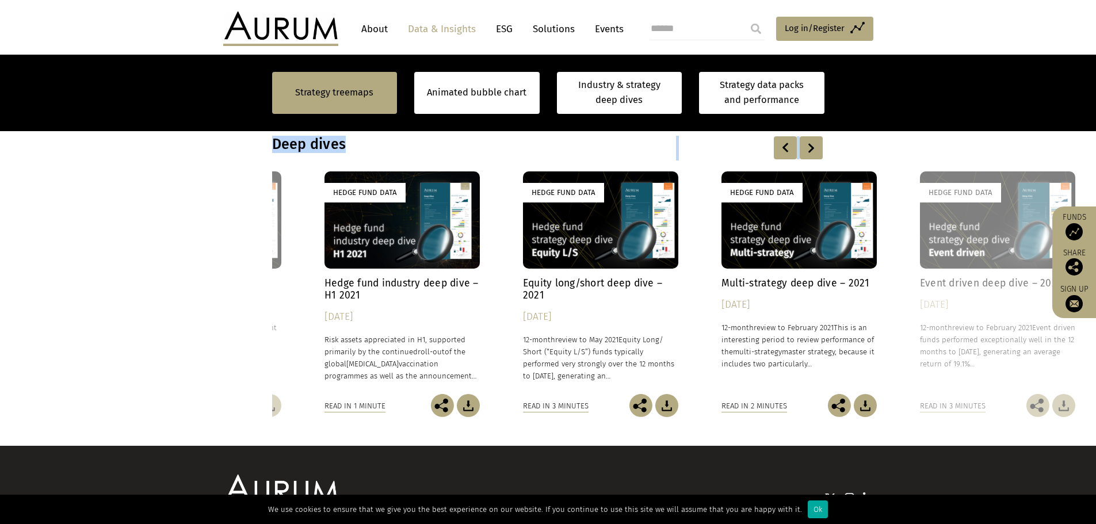
click at [810, 147] on div at bounding box center [811, 147] width 23 height 23
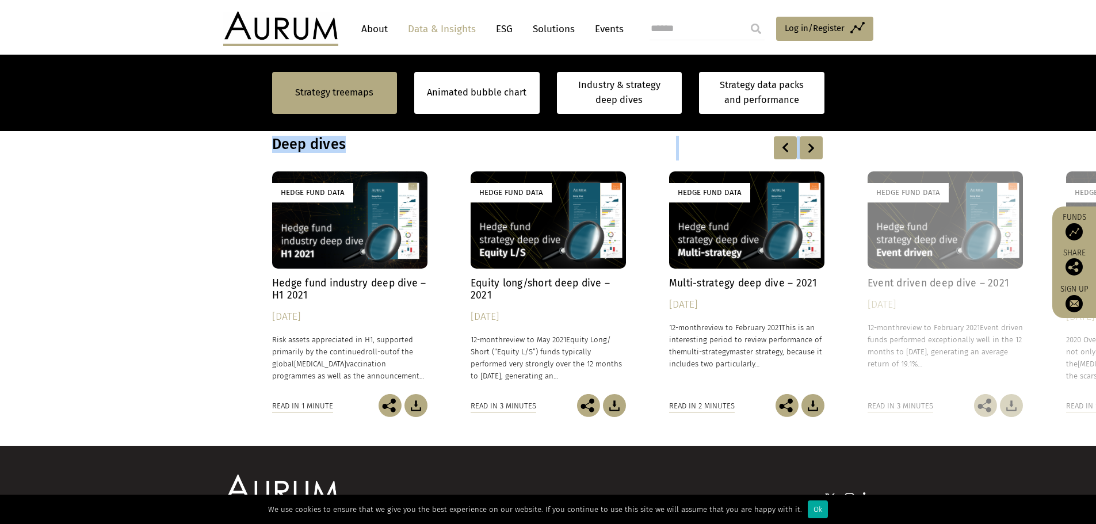
click at [810, 147] on div at bounding box center [811, 147] width 23 height 23
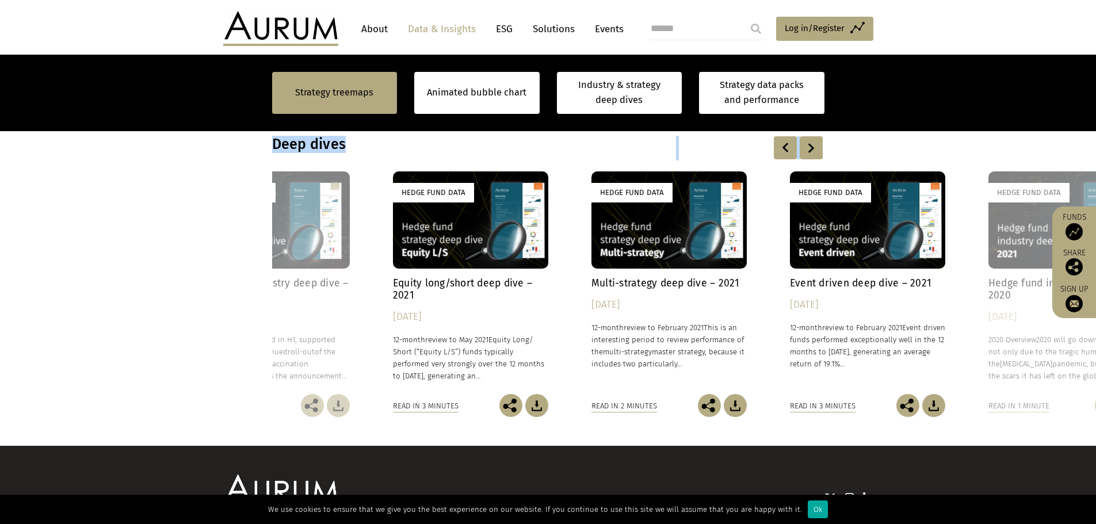
click at [810, 147] on div at bounding box center [811, 147] width 23 height 23
click at [810, 146] on div at bounding box center [811, 147] width 23 height 23
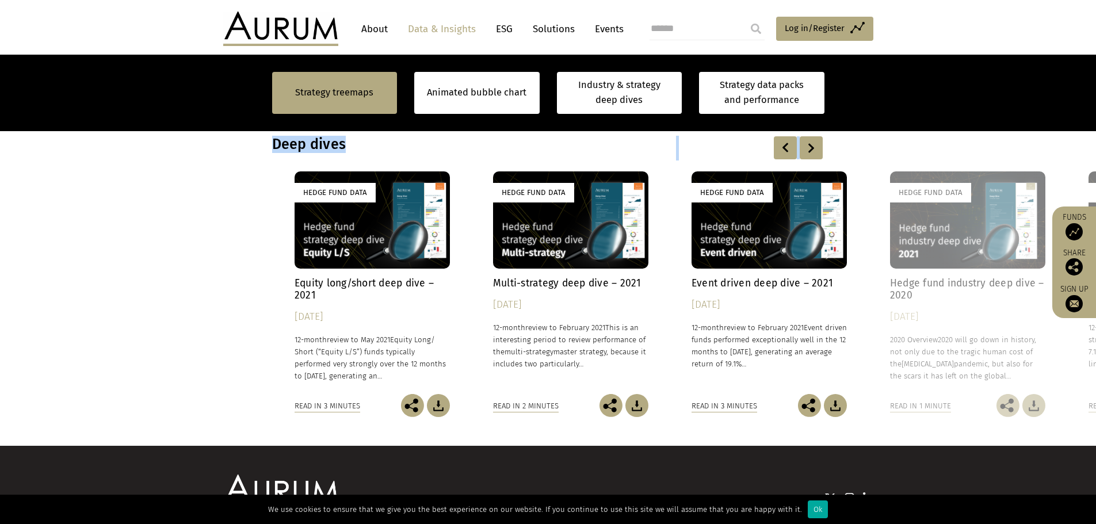
click at [809, 146] on div at bounding box center [811, 147] width 23 height 23
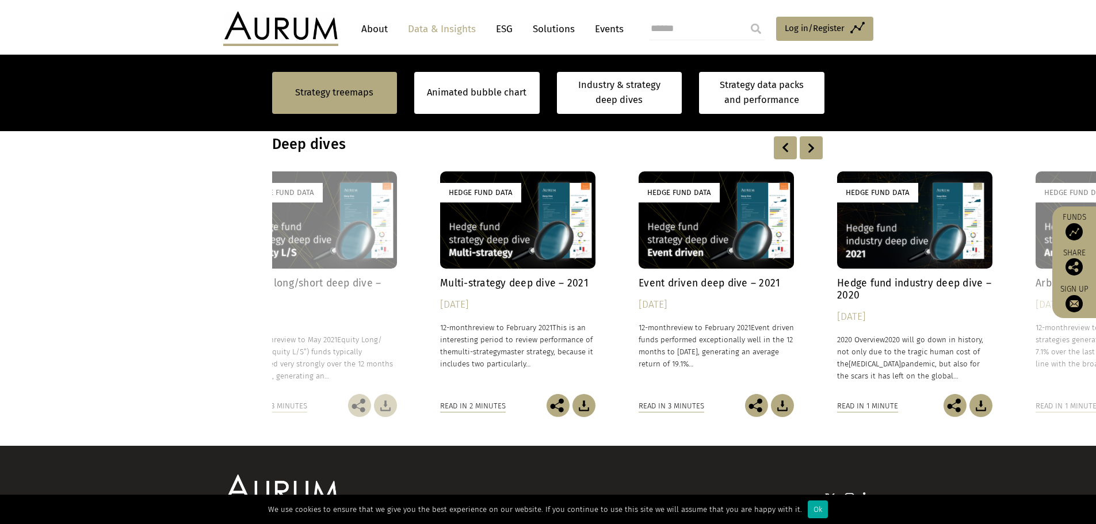
click at [809, 146] on div at bounding box center [811, 147] width 23 height 23
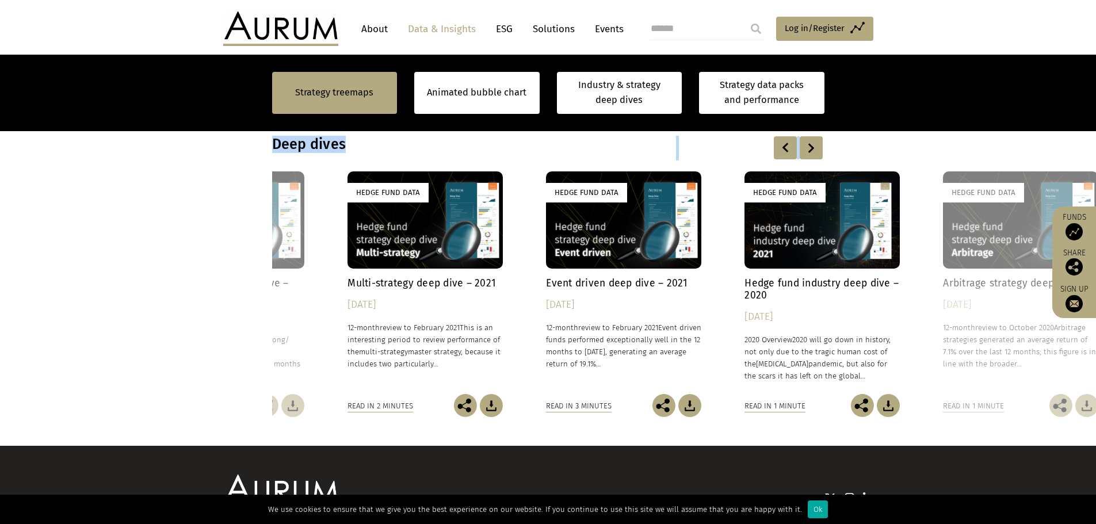
click at [809, 146] on div at bounding box center [811, 147] width 23 height 23
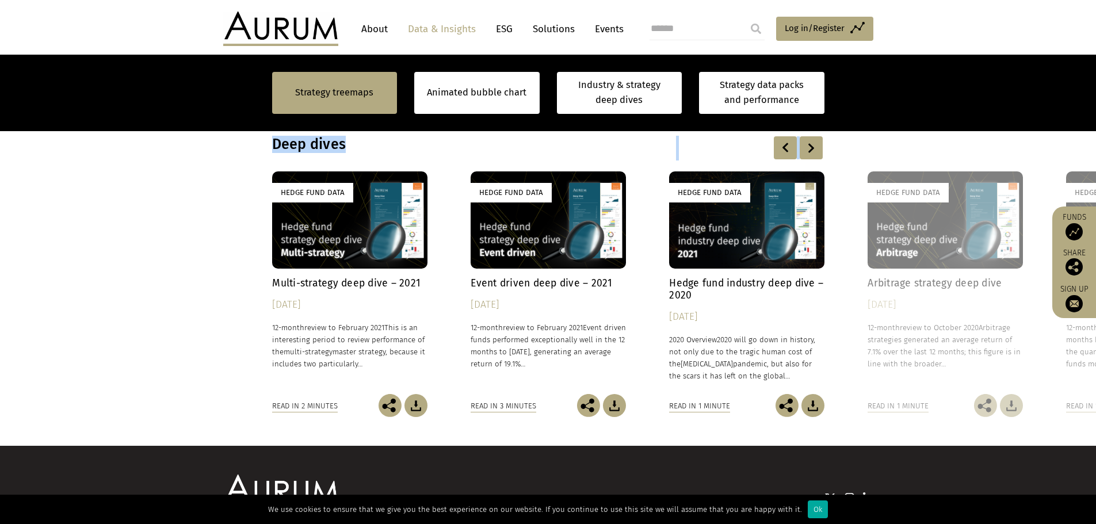
click at [809, 146] on div at bounding box center [811, 147] width 23 height 23
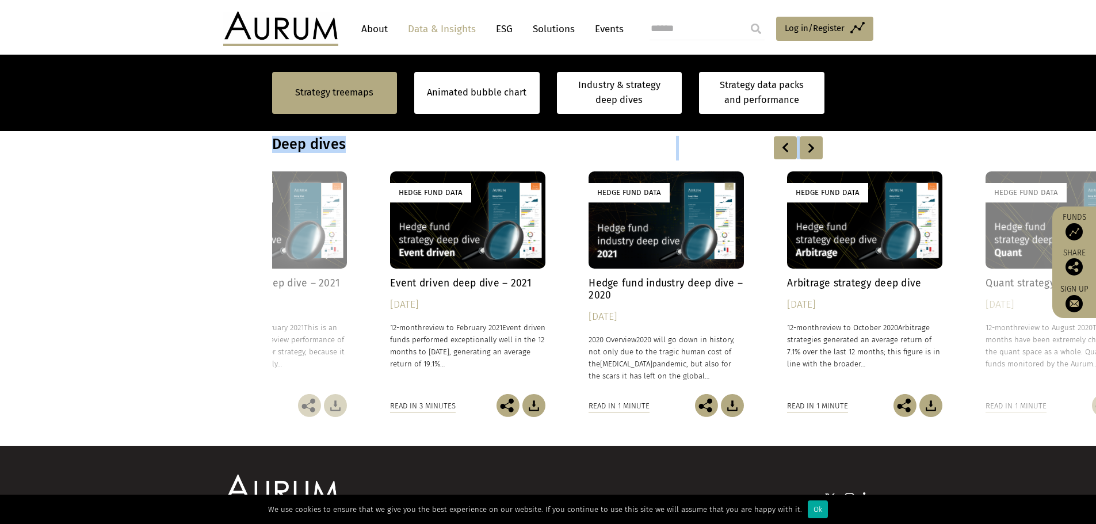
click at [809, 146] on div at bounding box center [811, 147] width 23 height 23
